Goal: Task Accomplishment & Management: Use online tool/utility

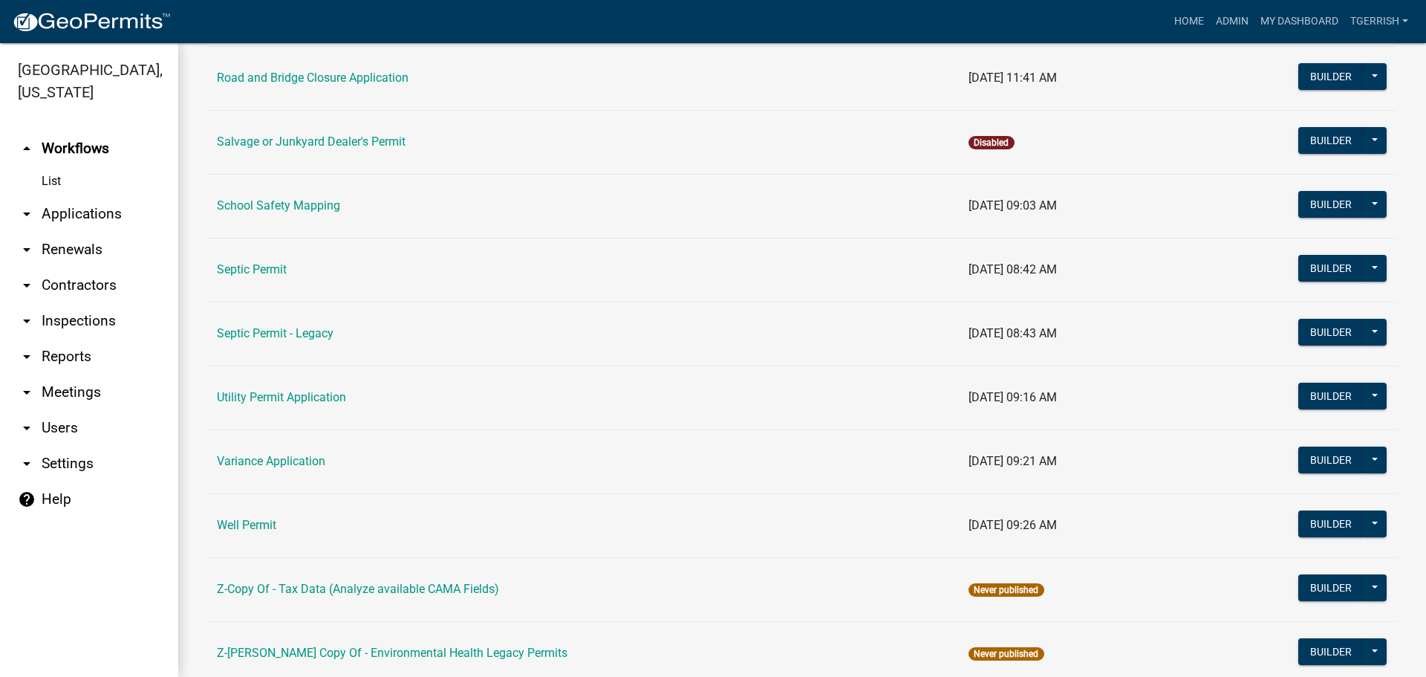
scroll to position [1730, 0]
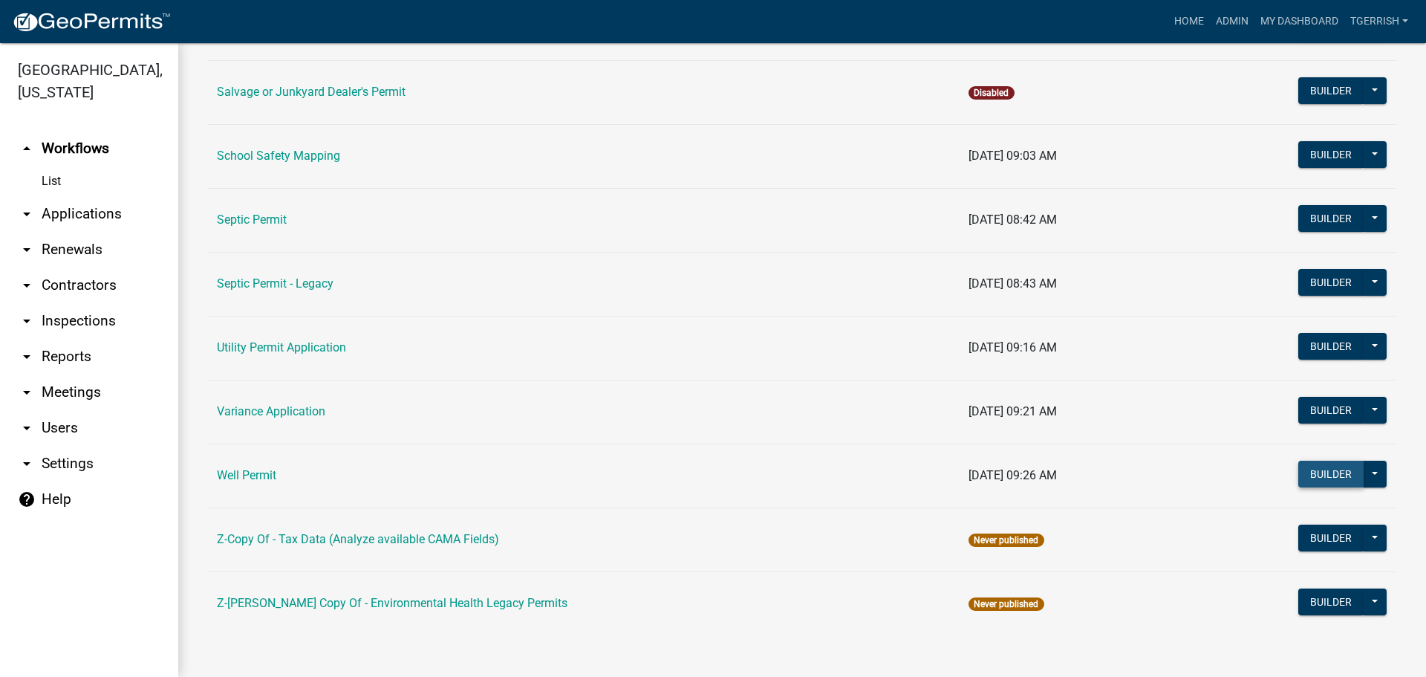
click at [1300, 476] on button "Builder" at bounding box center [1330, 473] width 65 height 27
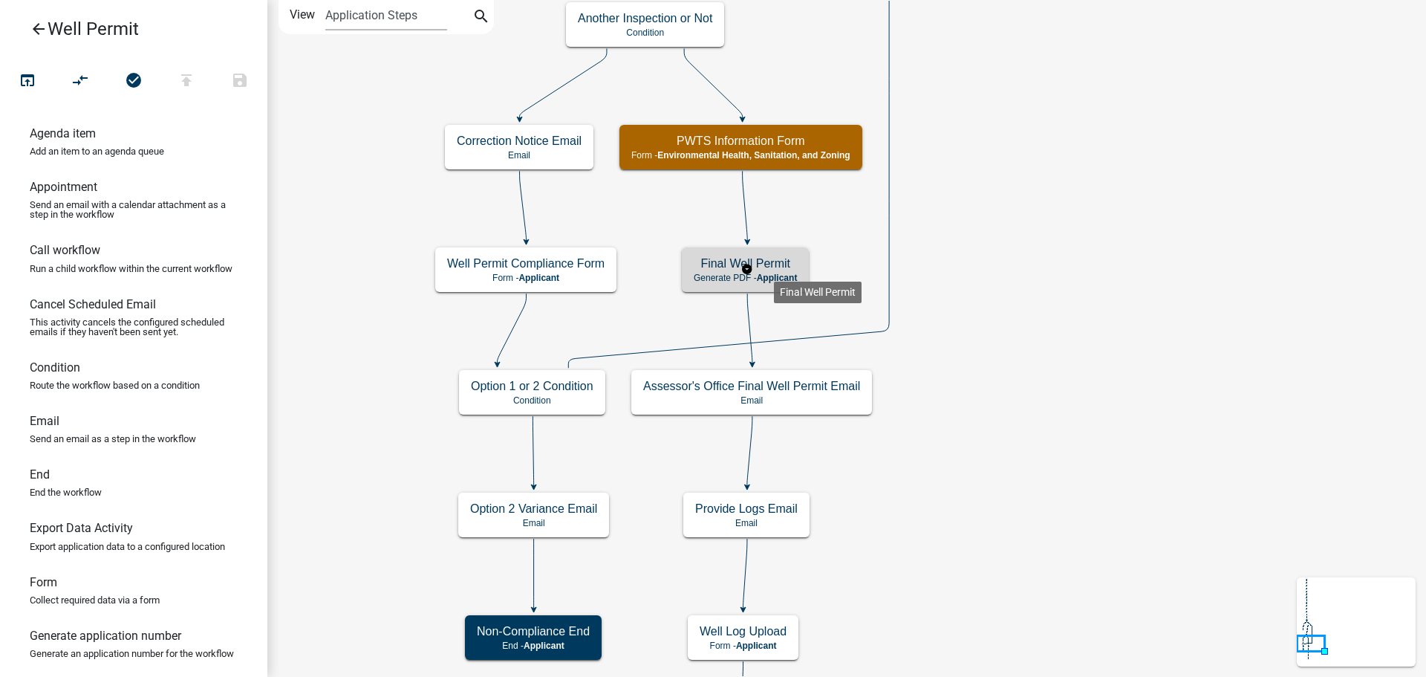
click at [774, 270] on h5 "Final Well Permit" at bounding box center [745, 263] width 103 height 14
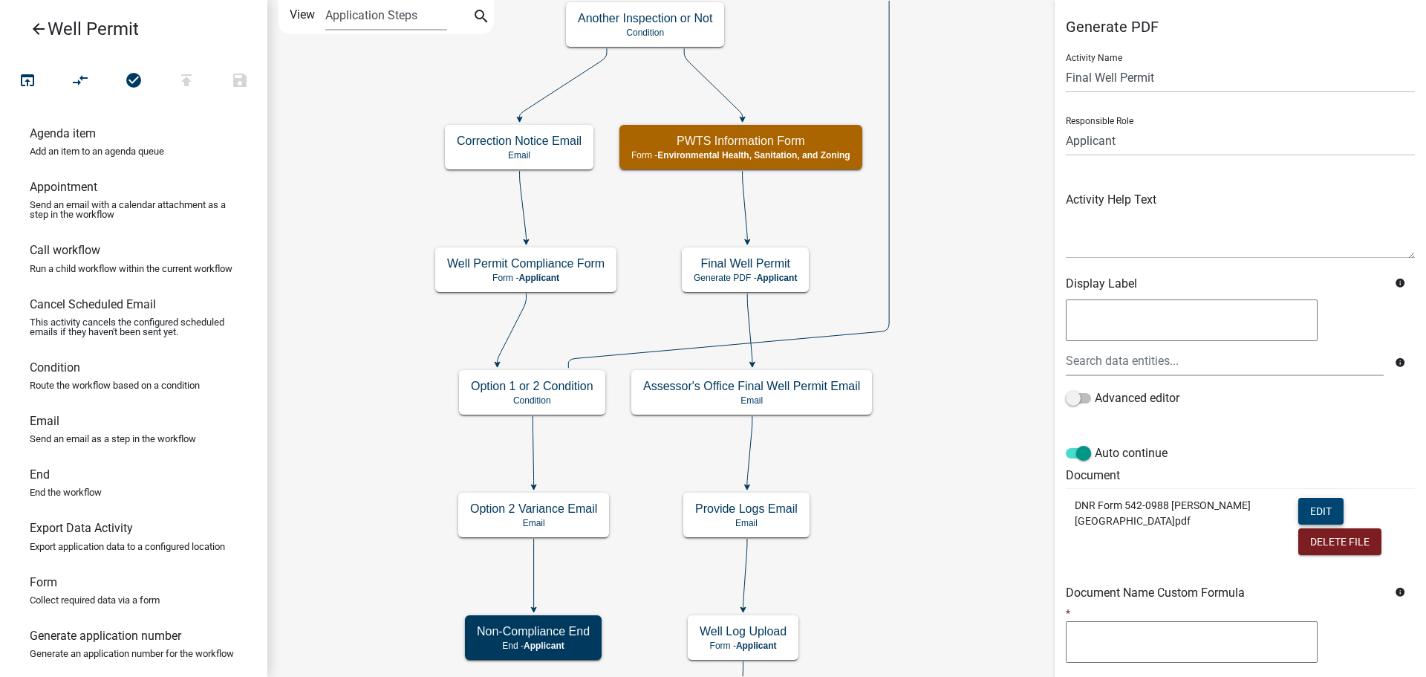
click at [1298, 511] on button "Edit" at bounding box center [1320, 511] width 45 height 27
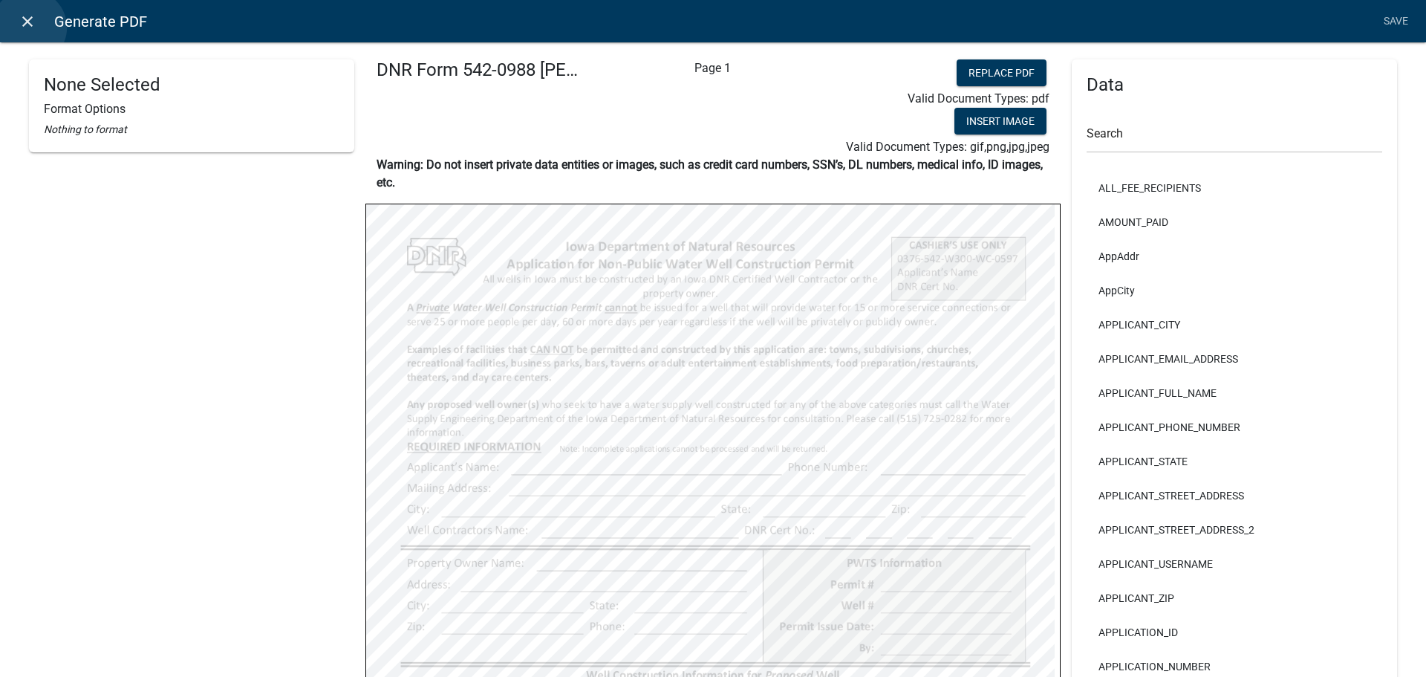
click at [29, 27] on icon "close" at bounding box center [28, 22] width 18 height 18
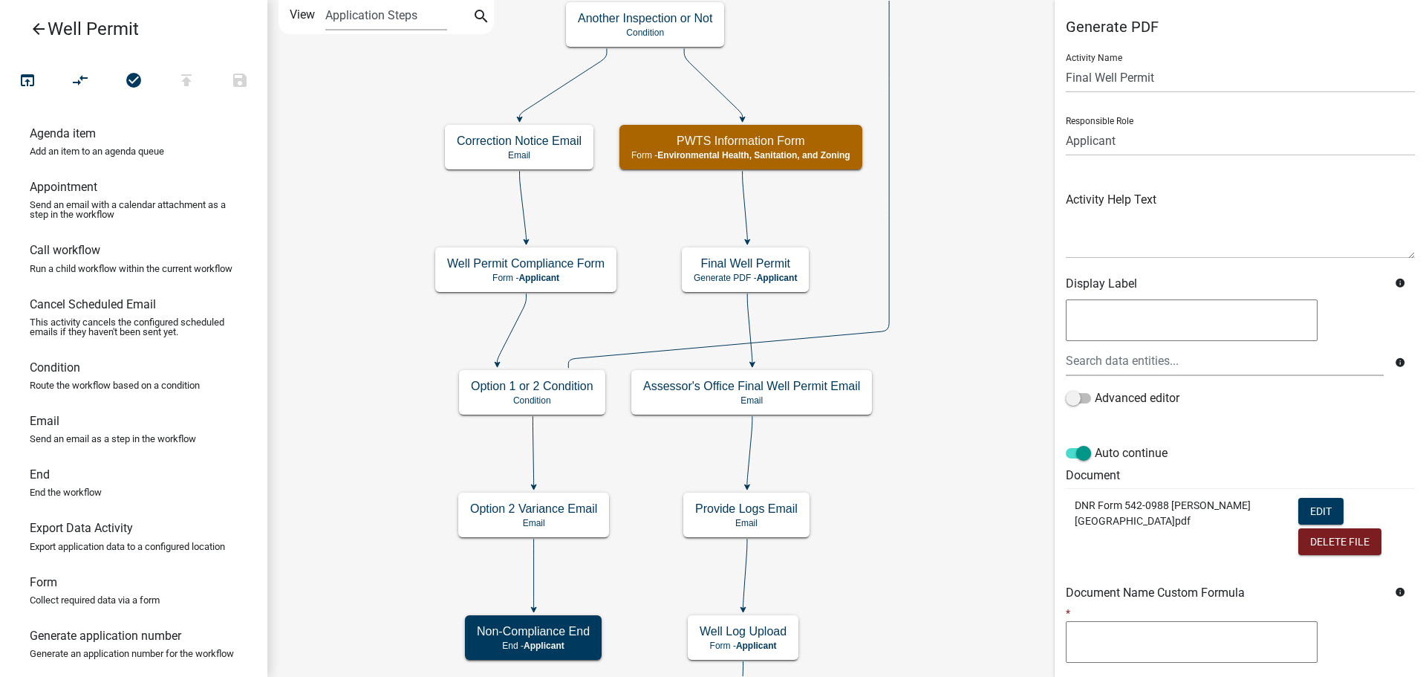
click at [36, 31] on icon "arrow_back" at bounding box center [39, 30] width 18 height 21
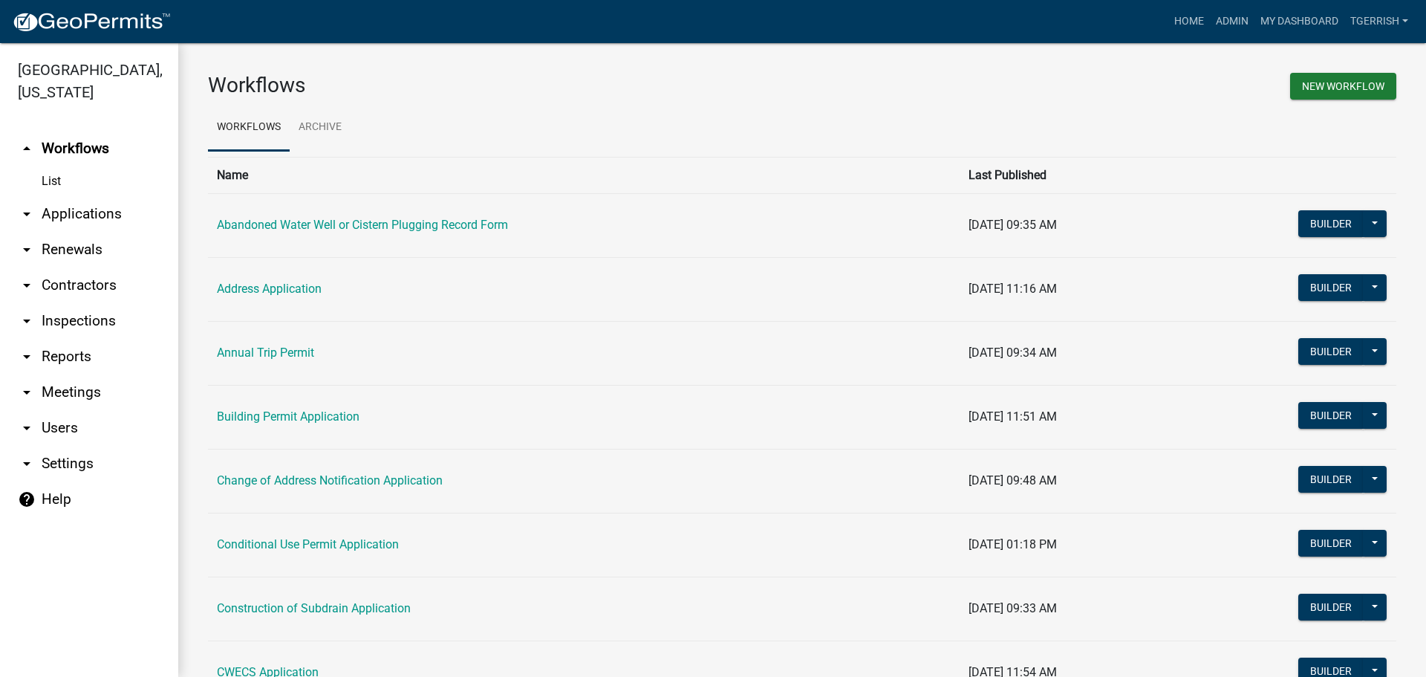
click at [567, 97] on h3 "Workflows" at bounding box center [499, 85] width 583 height 25
